Goal: Transaction & Acquisition: Purchase product/service

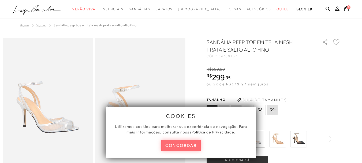
click at [190, 148] on button "concordar" at bounding box center [181, 145] width 40 height 11
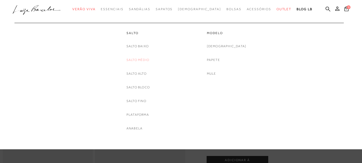
click at [138, 60] on link "Salto Médio" at bounding box center [138, 60] width 23 height 6
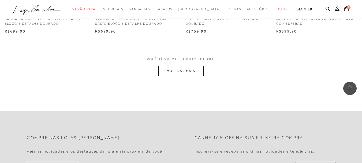
scroll to position [1046, 0]
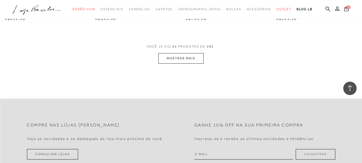
click at [171, 53] on button "MOSTRAR MAIS" at bounding box center [181, 58] width 45 height 10
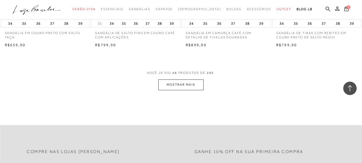
scroll to position [2066, 0]
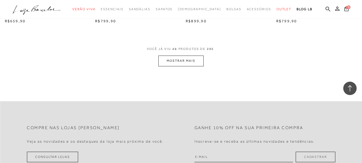
click at [189, 59] on button "MOSTRAR MAIS" at bounding box center [181, 61] width 45 height 10
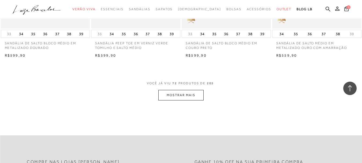
scroll to position [3058, 0]
click at [183, 92] on button "MOSTRAR MAIS" at bounding box center [181, 95] width 45 height 10
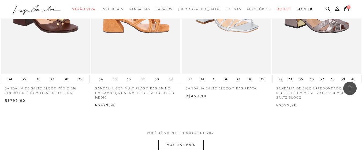
scroll to position [4051, 0]
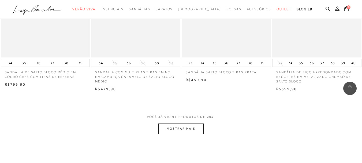
click at [181, 127] on button "MOSTRAR MAIS" at bounding box center [181, 128] width 45 height 10
